Goal: Navigation & Orientation: Find specific page/section

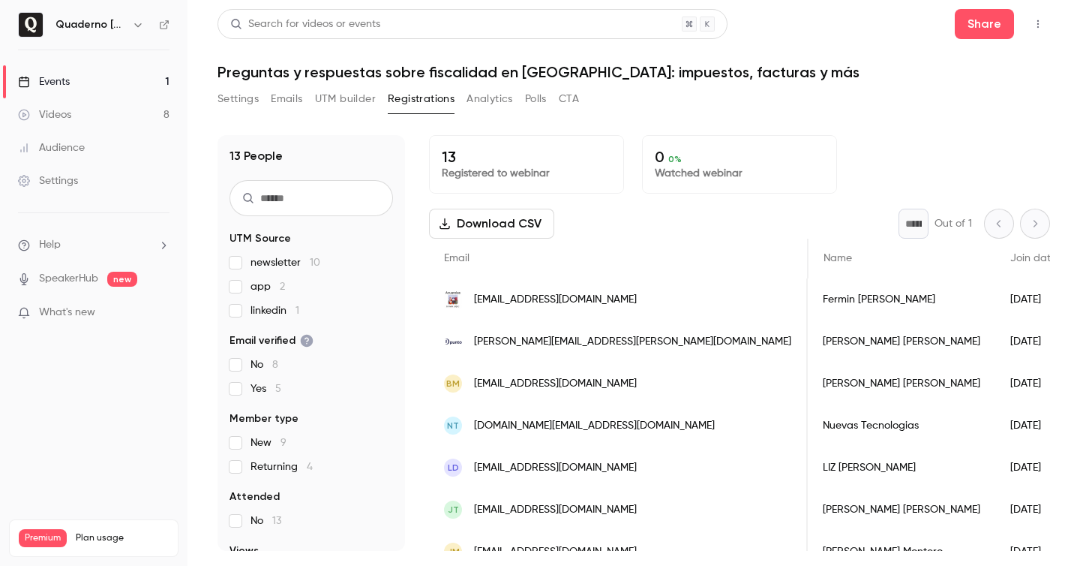
scroll to position [0, 369]
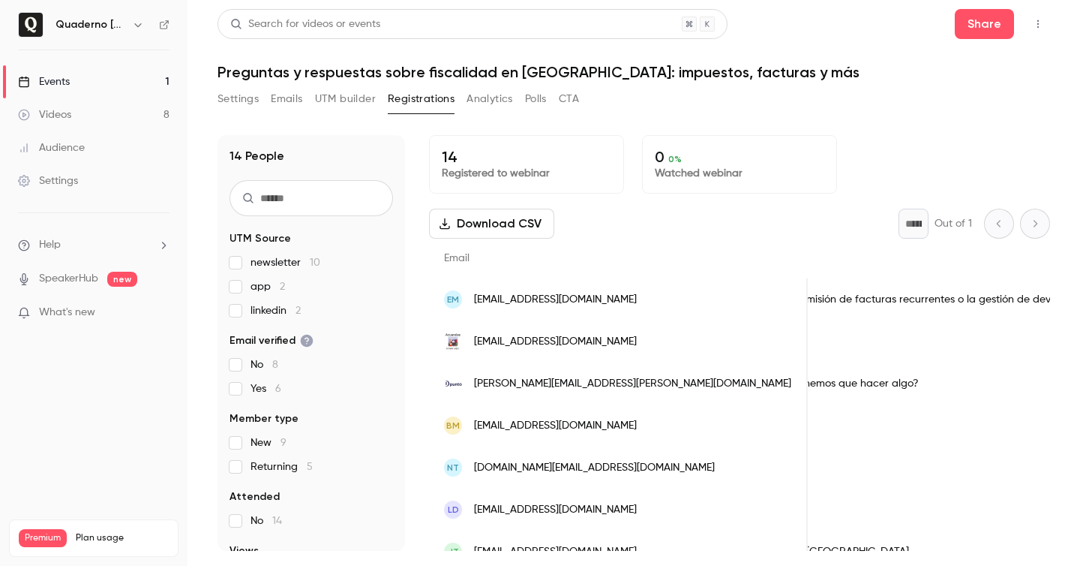
scroll to position [0, 848]
click at [86, 78] on link "Events 1" at bounding box center [94, 81] width 188 height 33
